Goal: Transaction & Acquisition: Purchase product/service

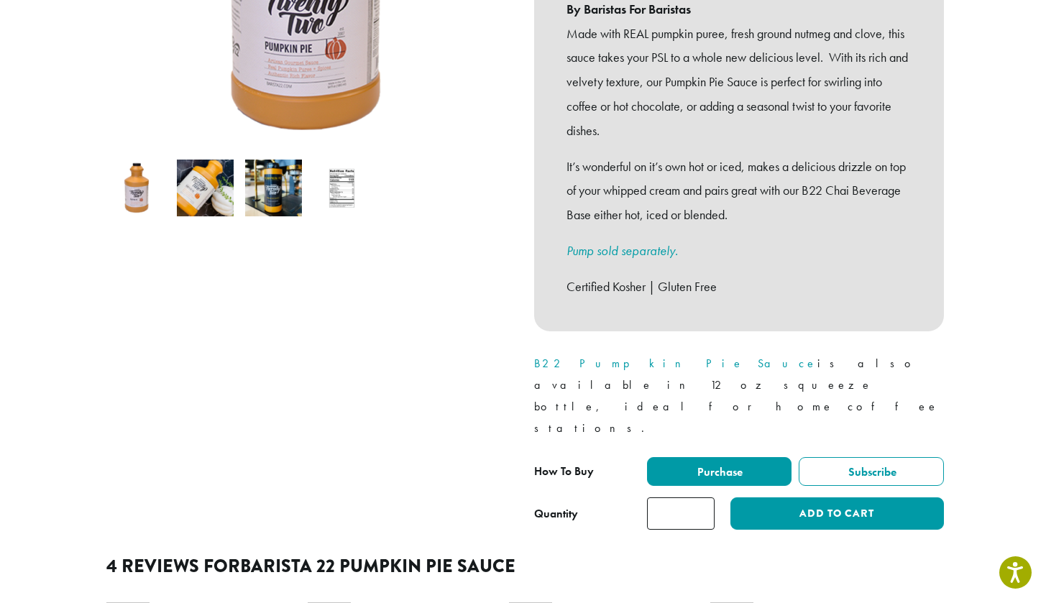
scroll to position [393, 0]
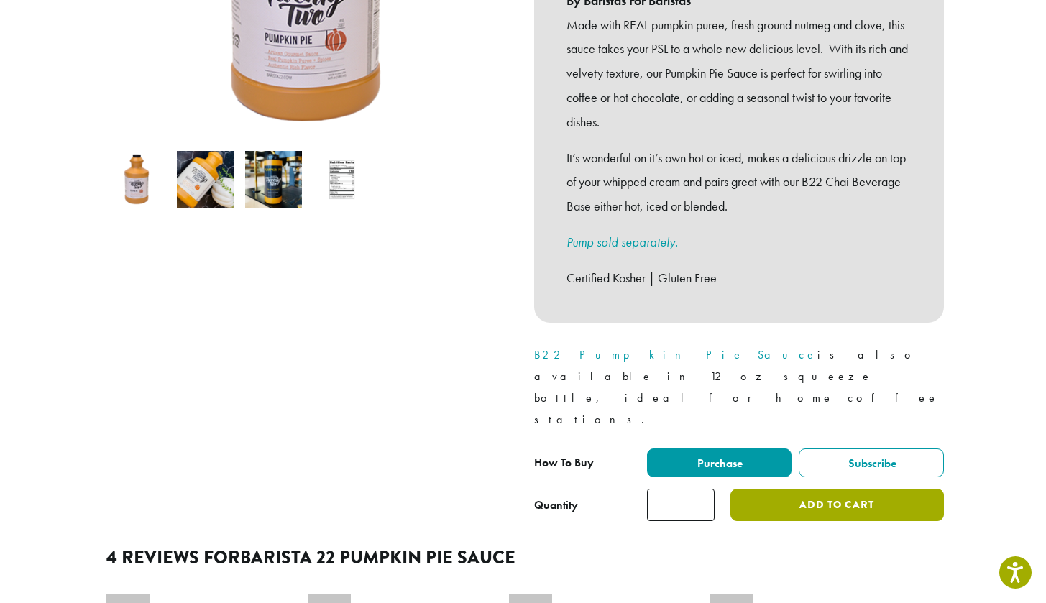
click at [759, 489] on button "Add to cart" at bounding box center [837, 505] width 213 height 32
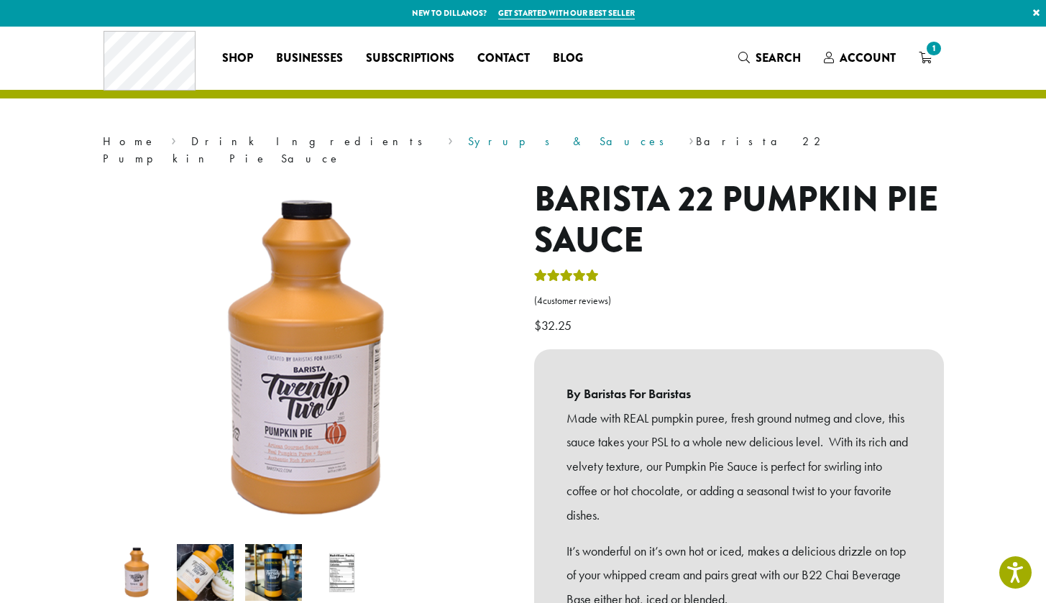
click at [468, 140] on link "Syrups & Sauces" at bounding box center [571, 141] width 206 height 15
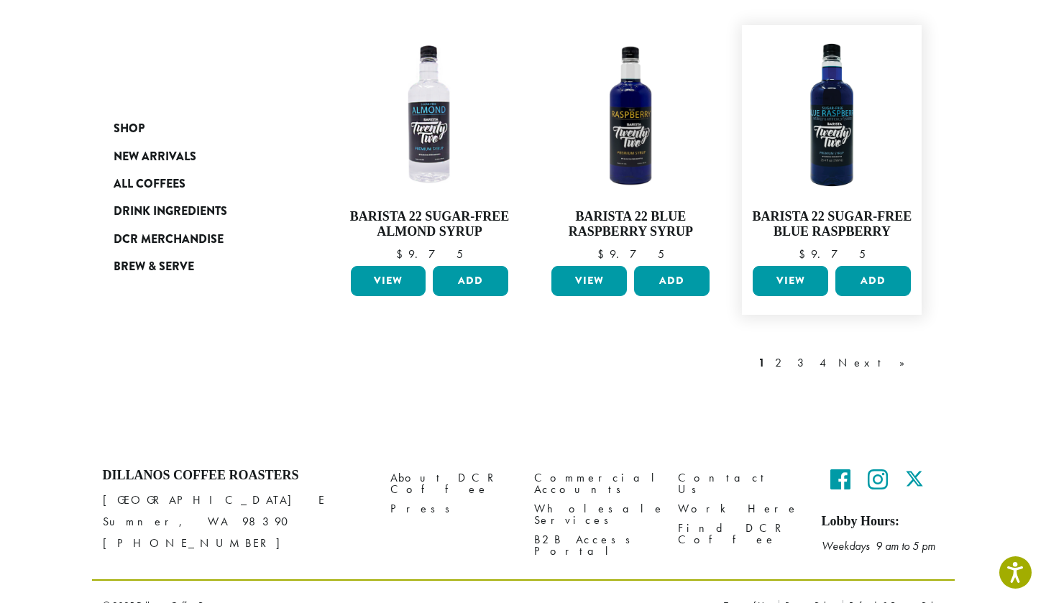
scroll to position [1265, 0]
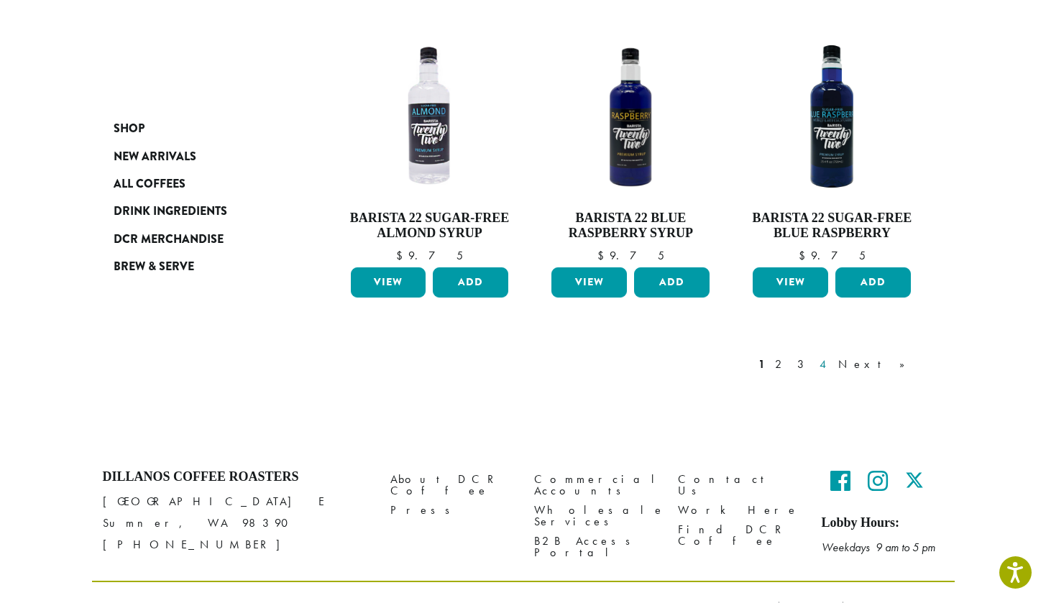
click at [831, 356] on link "4" at bounding box center [824, 364] width 14 height 17
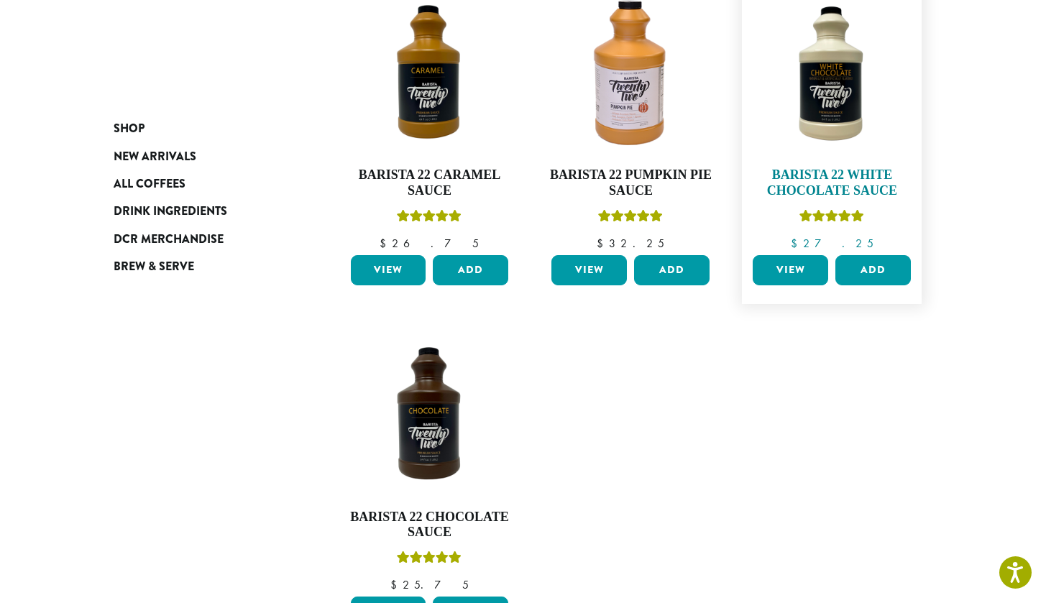
scroll to position [627, 0]
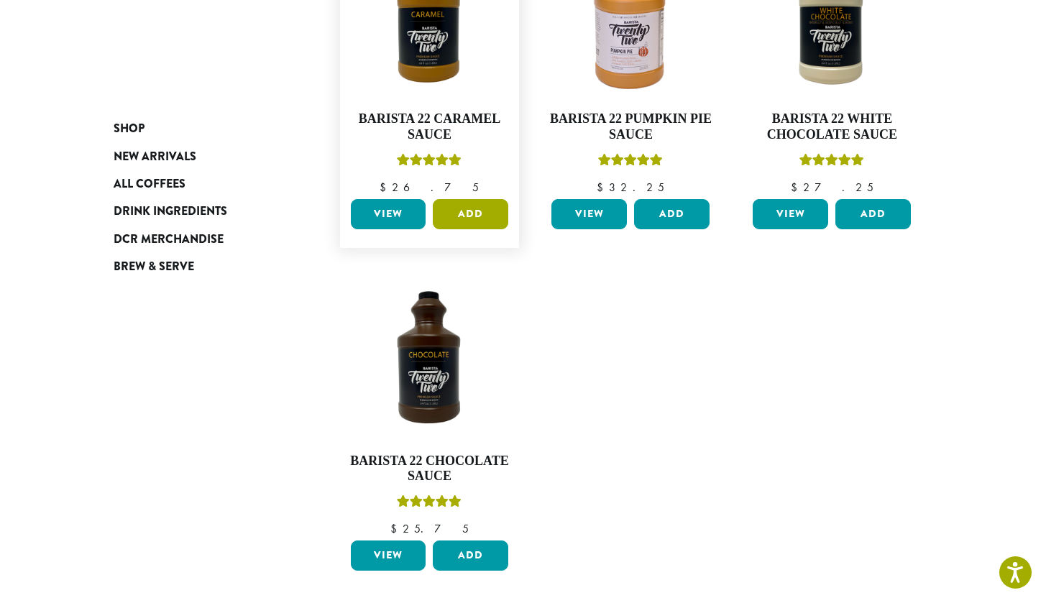
click at [465, 222] on button "Add" at bounding box center [471, 214] width 76 height 30
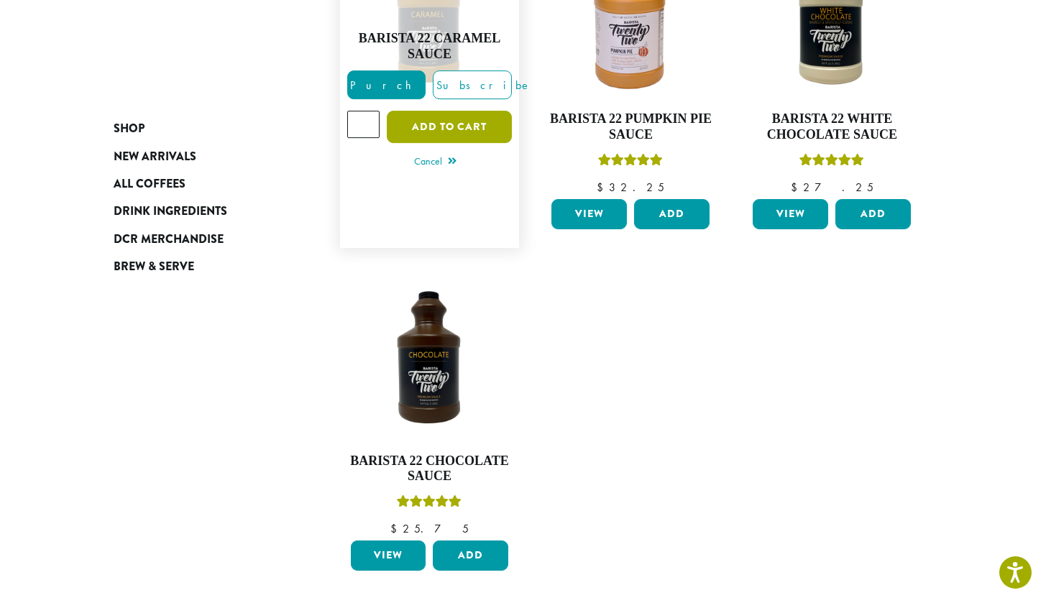
click at [448, 120] on button "Add to cart" at bounding box center [449, 127] width 125 height 32
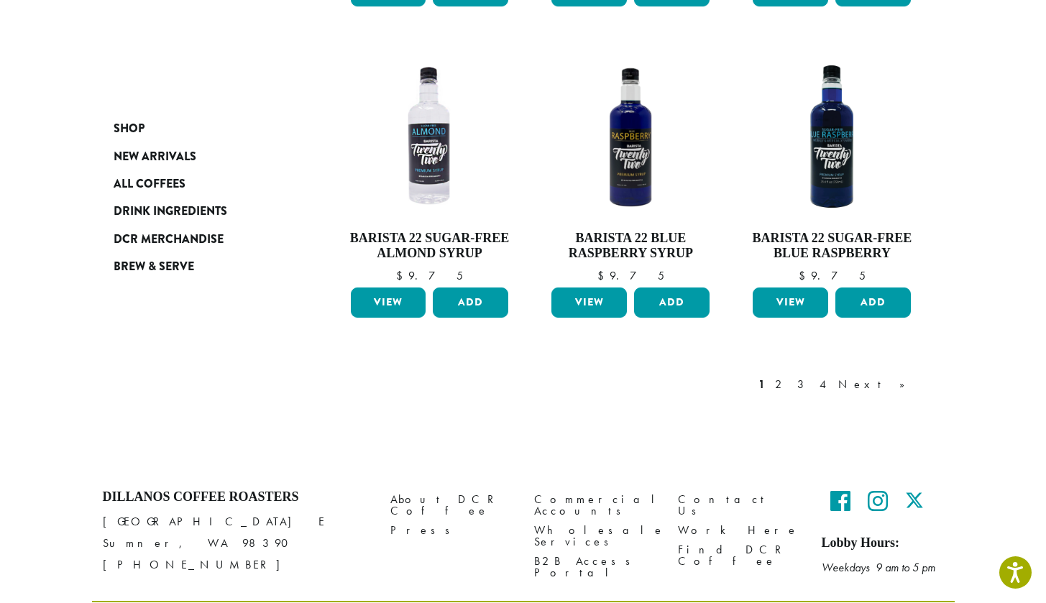
scroll to position [1341, 0]
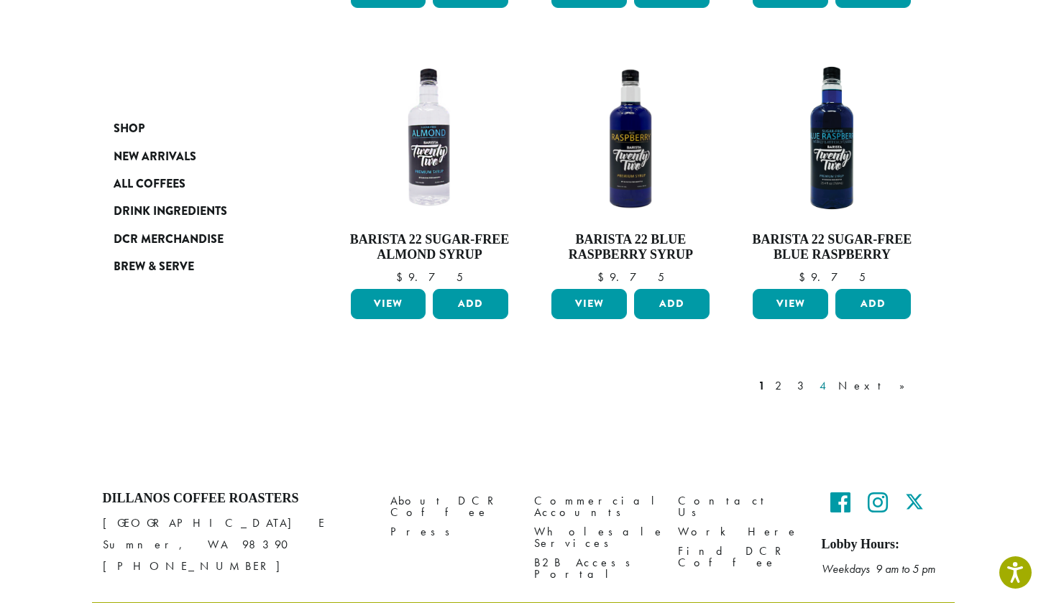
click at [831, 378] on link "4" at bounding box center [824, 386] width 14 height 17
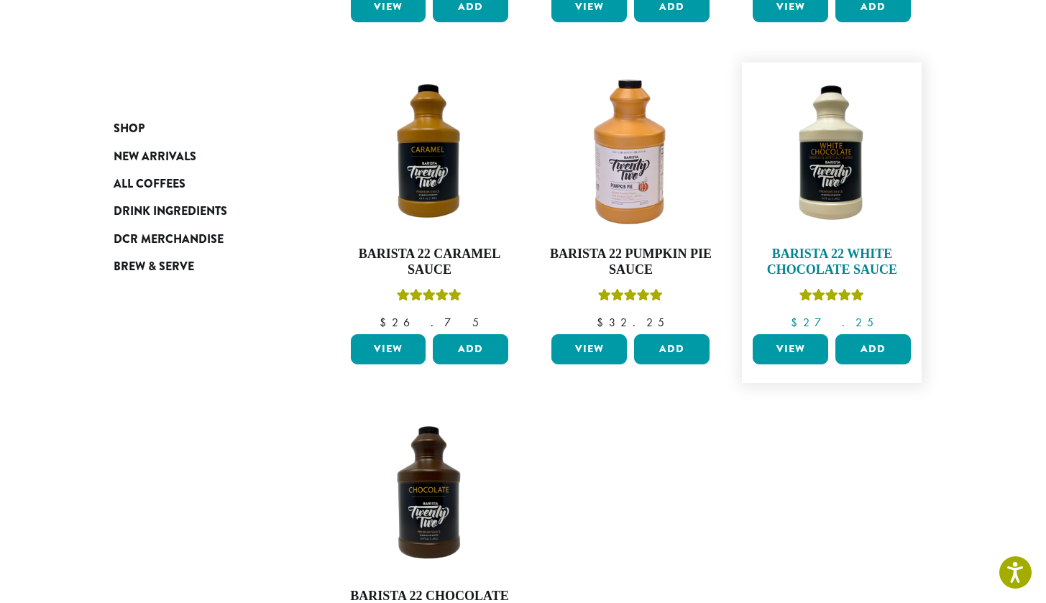
scroll to position [494, 0]
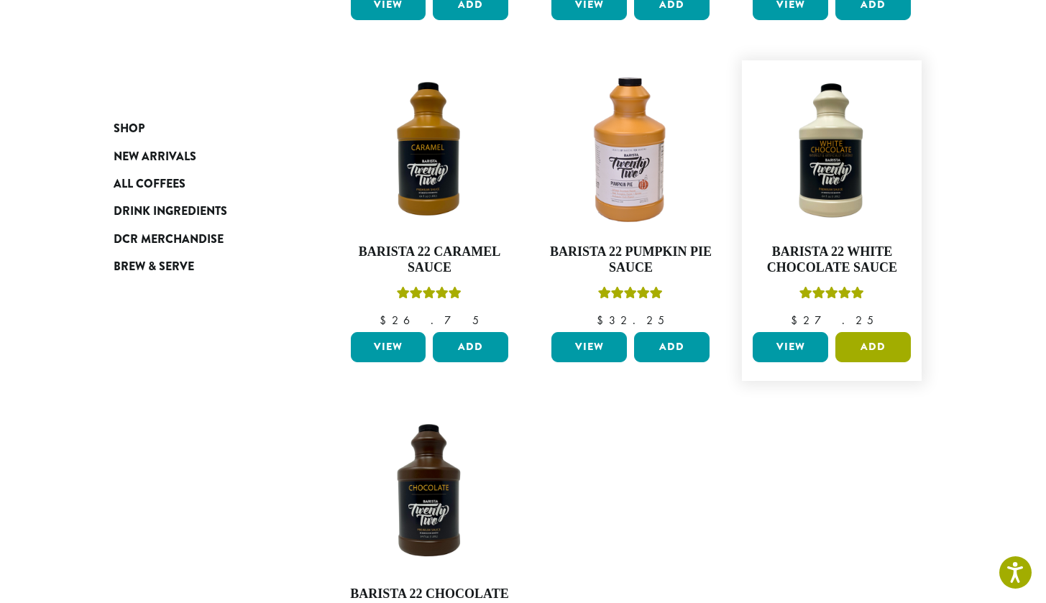
click at [847, 337] on button "Add" at bounding box center [874, 347] width 76 height 30
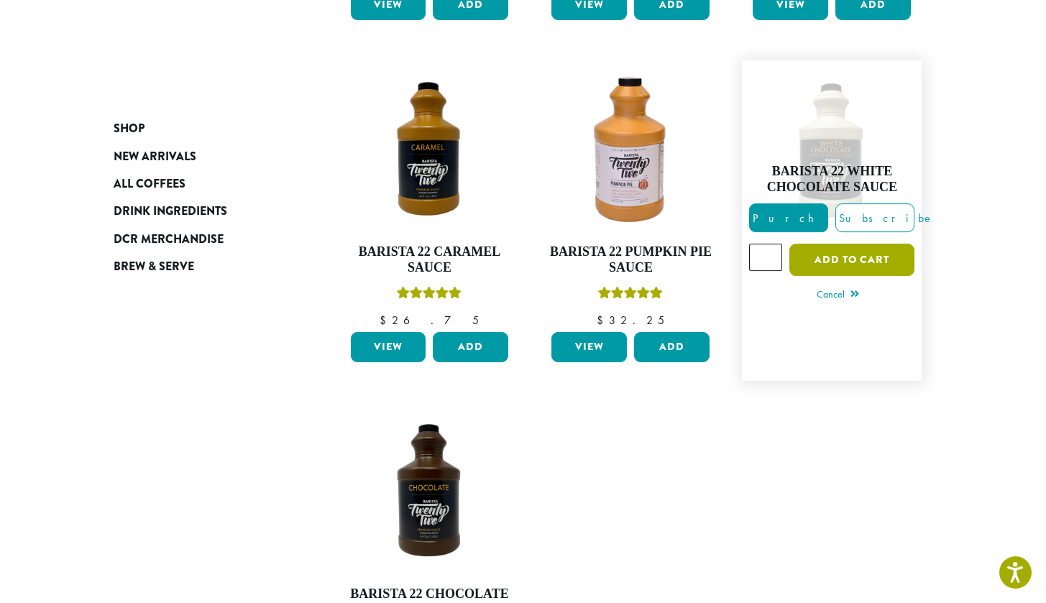
click at [874, 262] on button "Add to cart" at bounding box center [852, 260] width 125 height 32
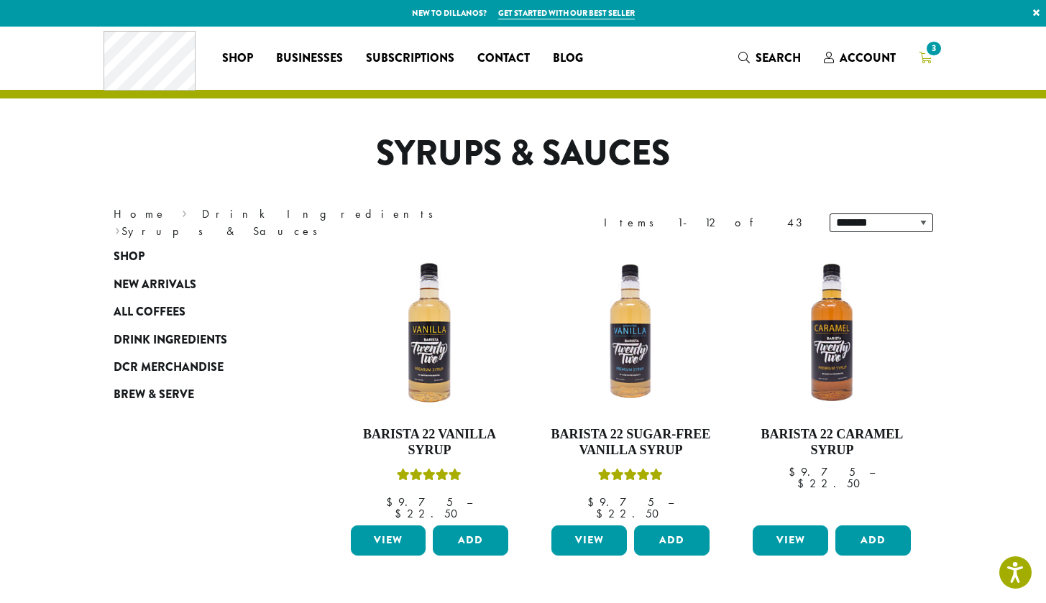
click at [929, 48] on span "3" at bounding box center [933, 48] width 19 height 19
